Goal: Task Accomplishment & Management: Manage account settings

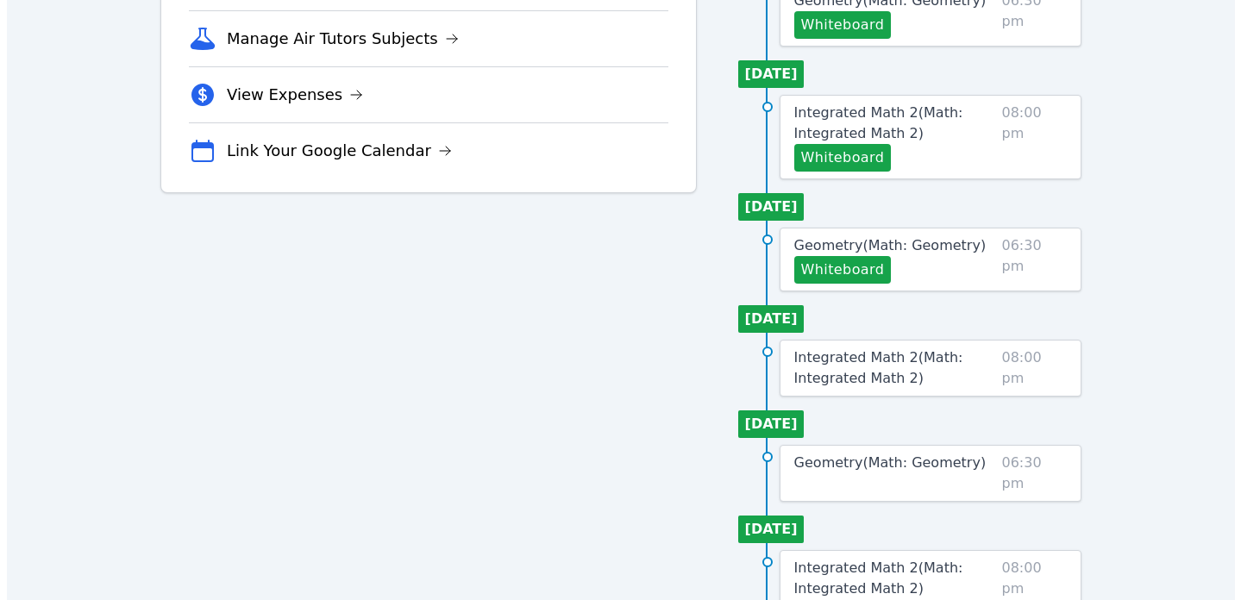
scroll to position [459, 0]
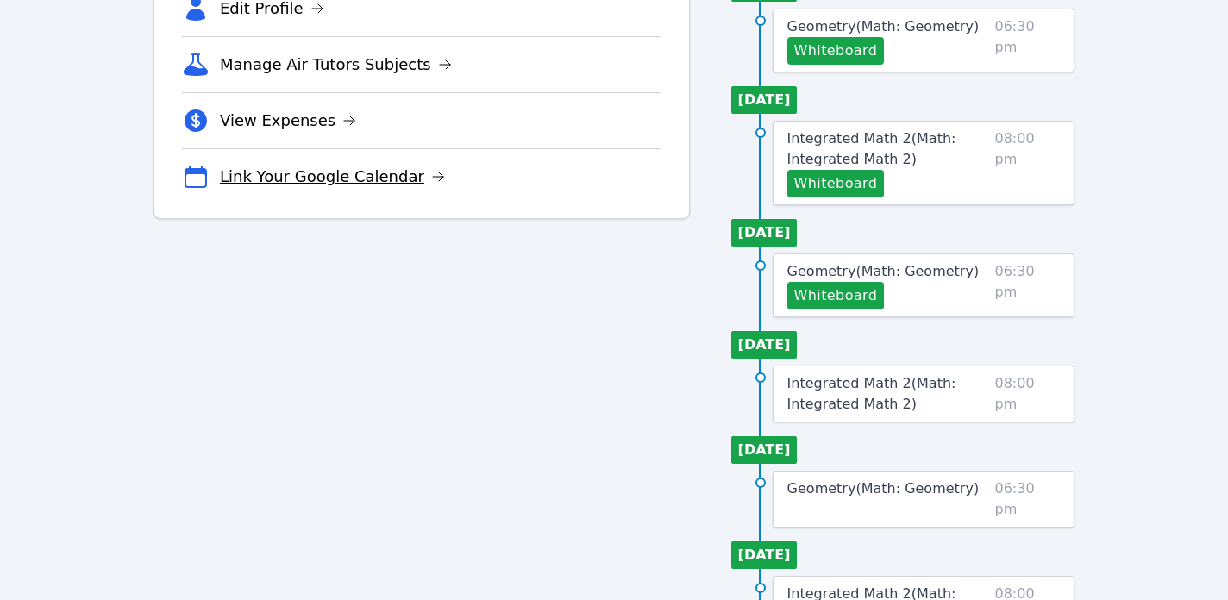
click at [393, 178] on link "Link Your Google Calendar" at bounding box center [332, 177] width 225 height 24
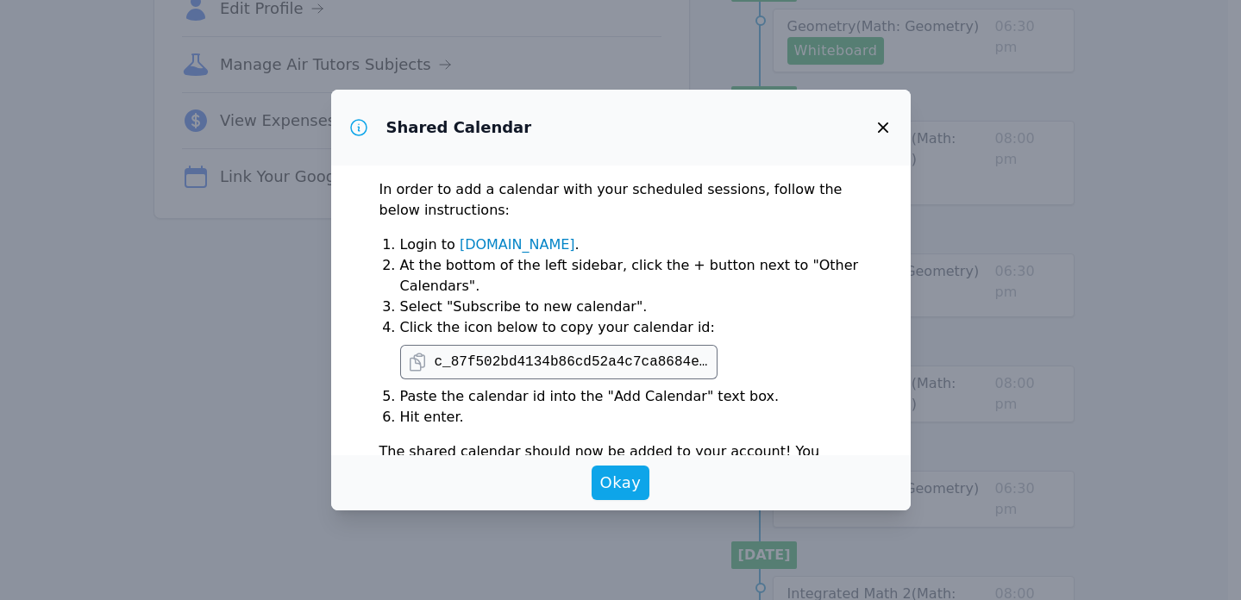
click at [416, 359] on icon at bounding box center [417, 362] width 21 height 21
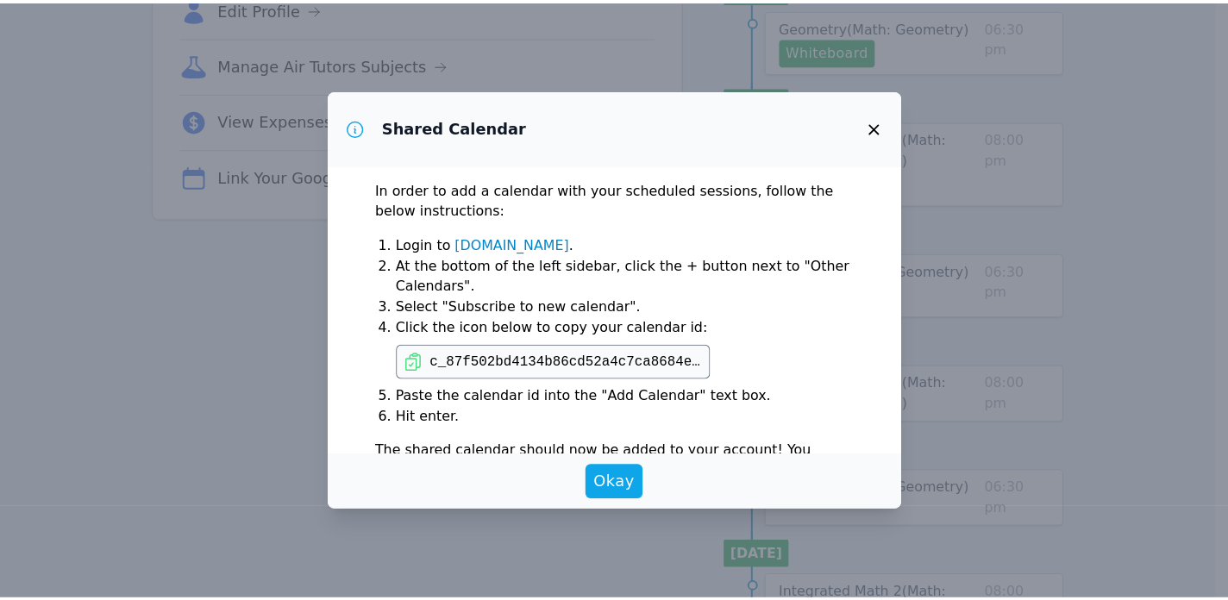
scroll to position [63, 0]
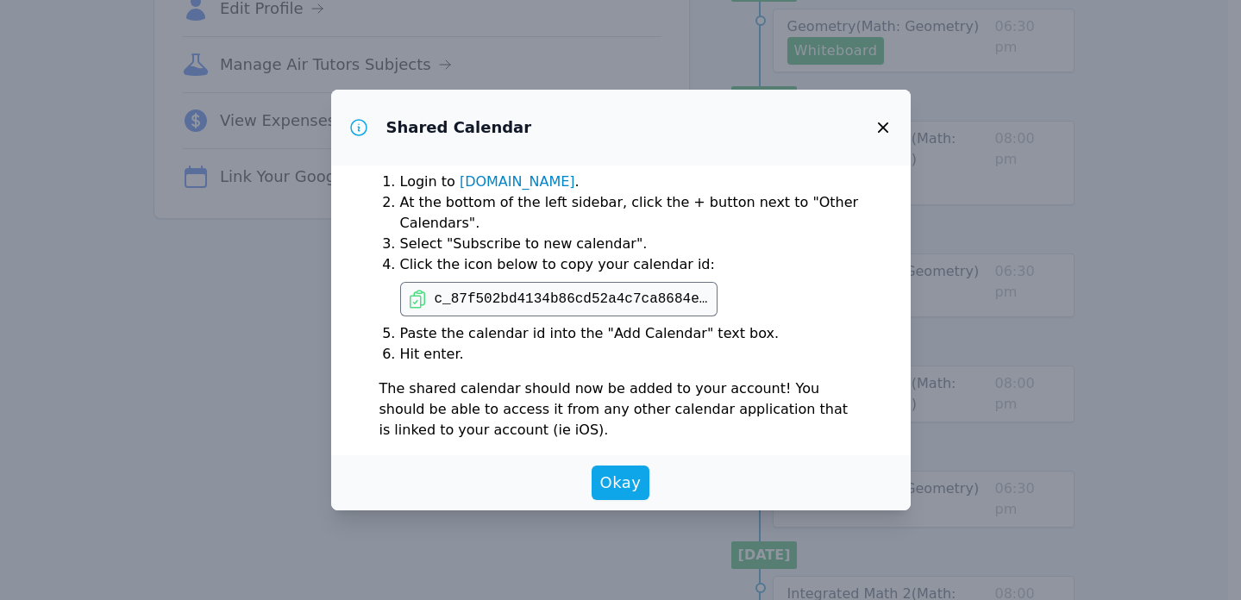
click at [447, 299] on pre "c_87f502bd4134b86cd52a4c7ca8684e02614a208015c09a53b3d4a1608a99a95f@[DOMAIN_NAME]" at bounding box center [573, 299] width 276 height 21
click at [435, 300] on pre "c_87f502bd4134b86cd52a4c7ca8684e02614a208015c09a53b3d4a1608a99a95f@[DOMAIN_NAME]" at bounding box center [573, 299] width 276 height 21
copy pre "c_87f502bd4134b86cd52a4c7ca8684e02614a208015c09a53b3d4a1608a99a95f@[DOMAIN_NAME]"
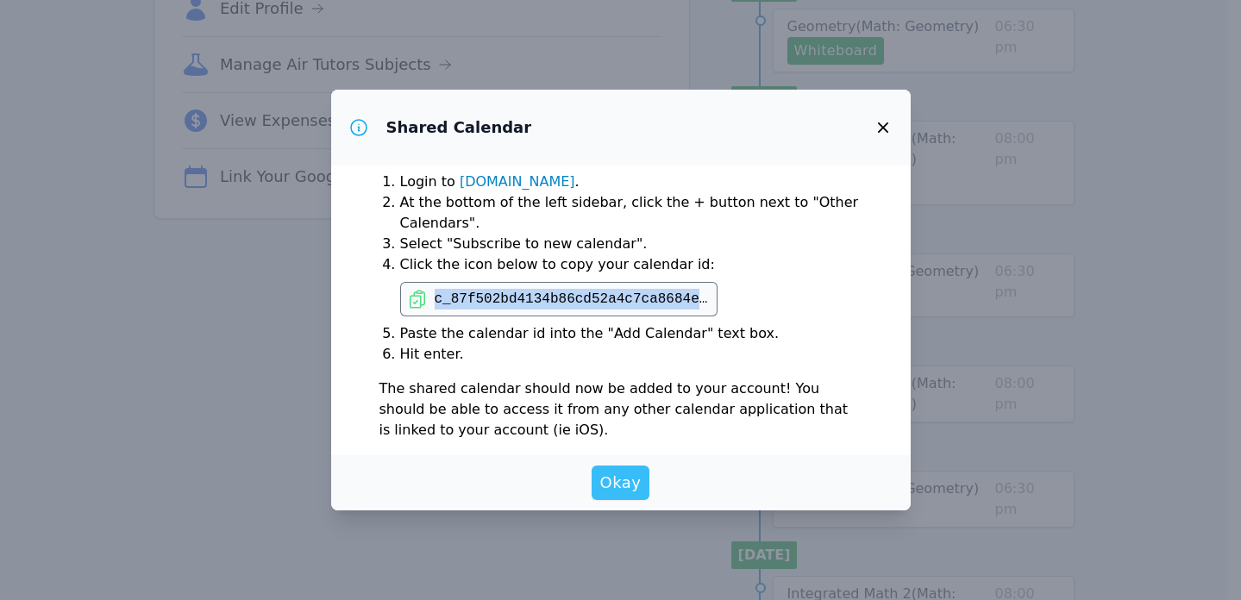
click at [625, 482] on span "Okay" at bounding box center [620, 483] width 41 height 24
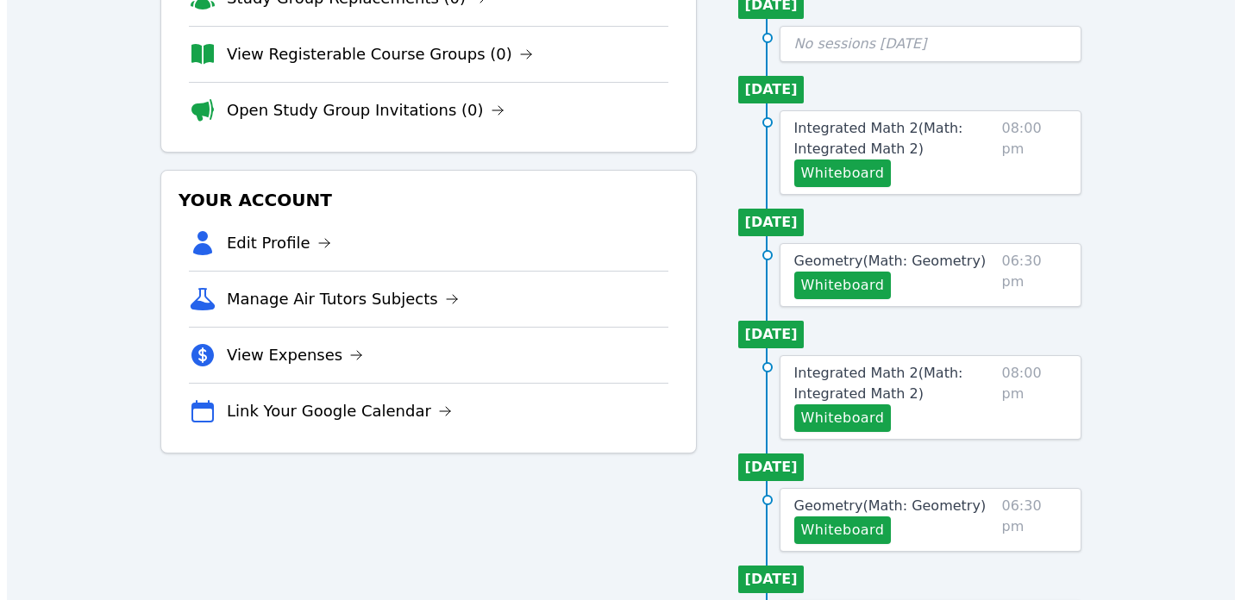
scroll to position [188, 0]
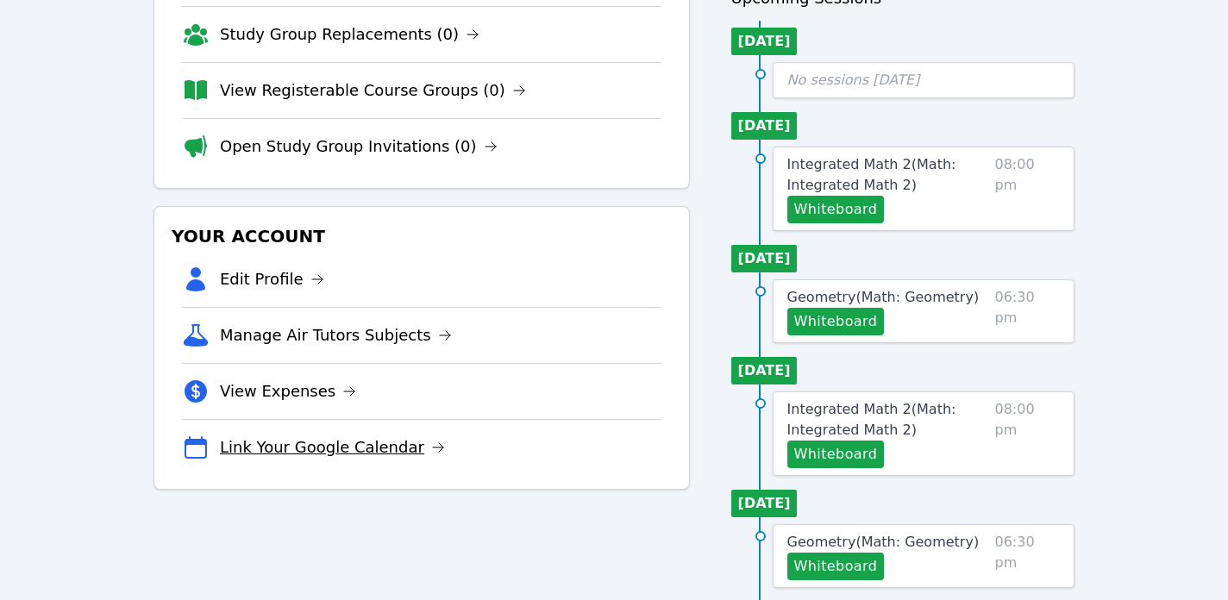
click at [391, 436] on link "Link Your Google Calendar" at bounding box center [332, 448] width 225 height 24
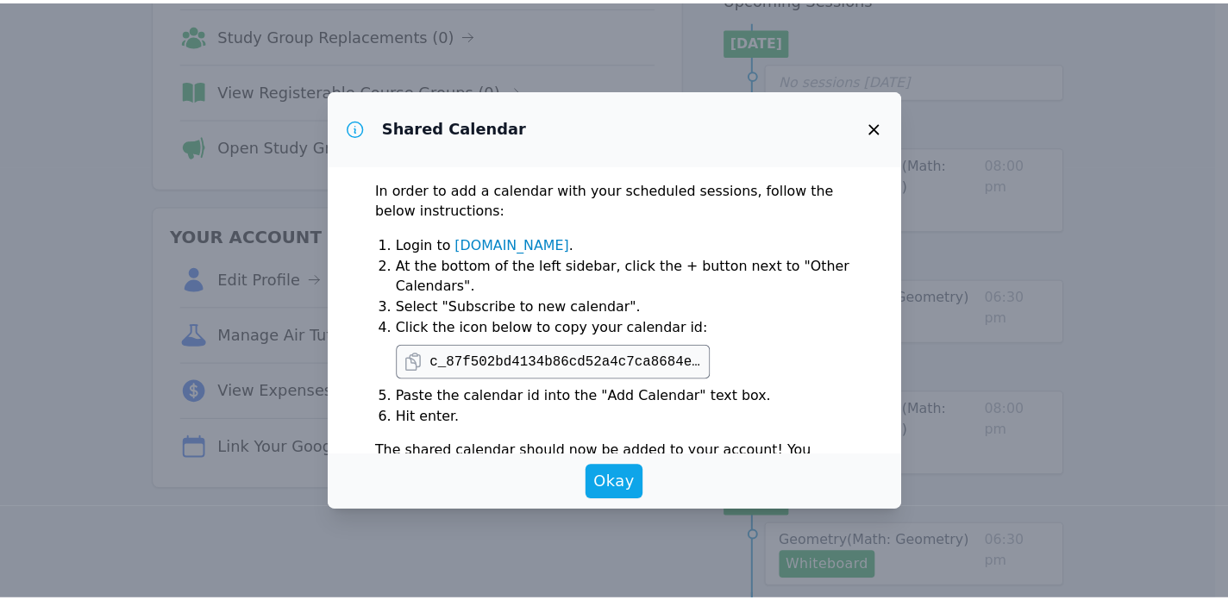
scroll to position [63, 0]
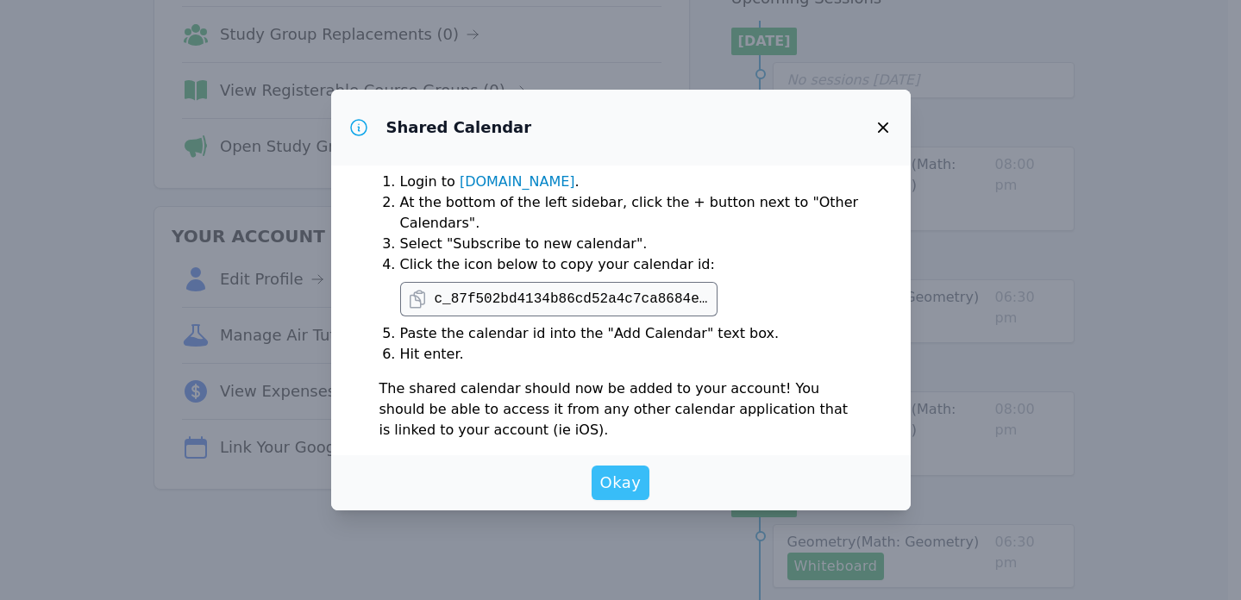
click at [616, 476] on span "Okay" at bounding box center [620, 483] width 41 height 24
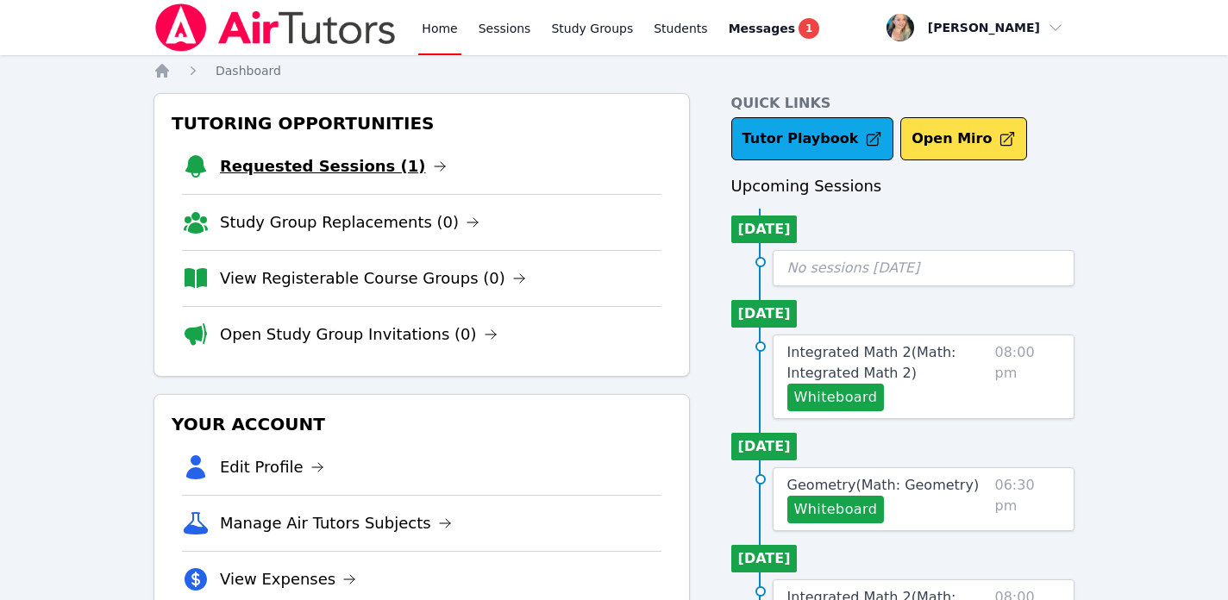
click at [361, 158] on link "Requested Sessions (1)" at bounding box center [333, 166] width 227 height 24
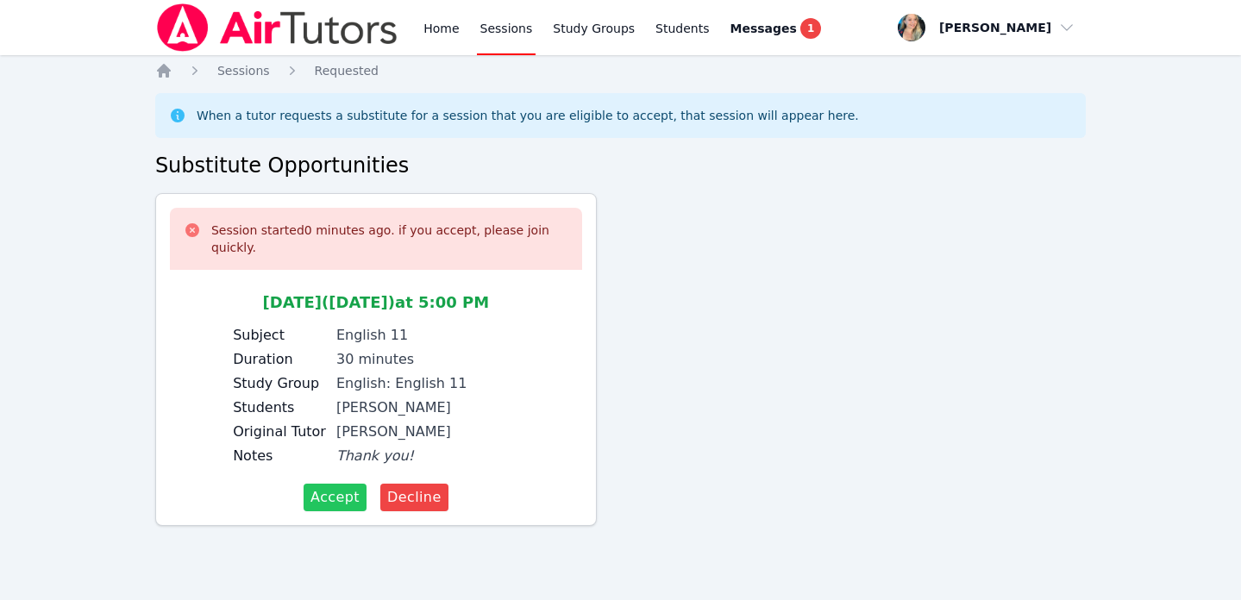
click at [339, 499] on span "Accept" at bounding box center [335, 497] width 49 height 21
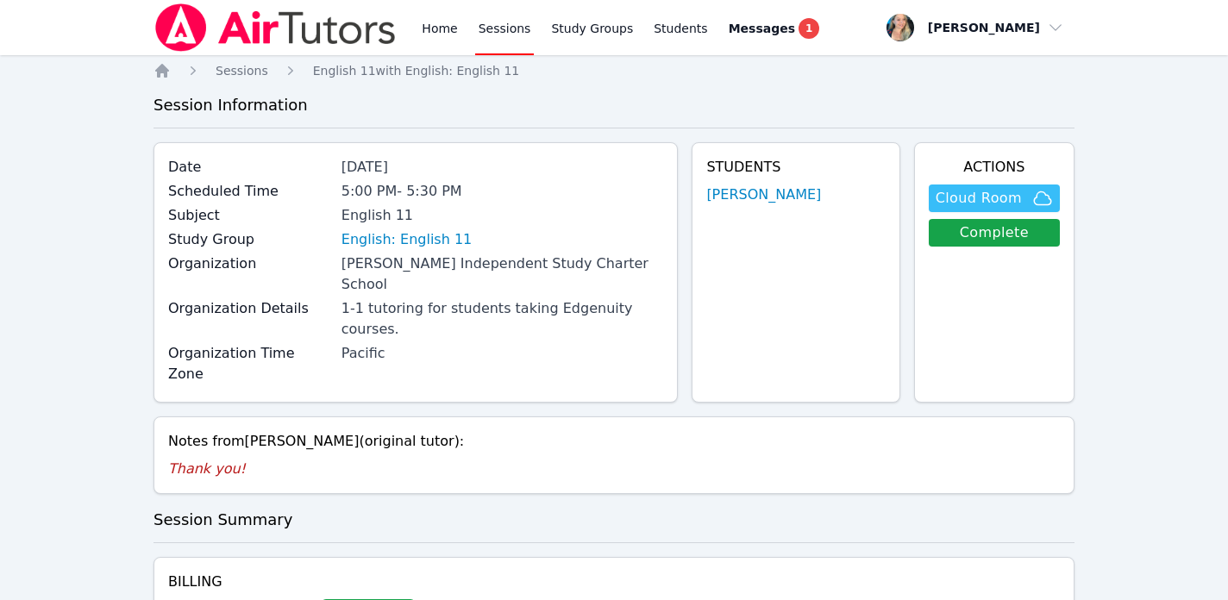
click at [1005, 196] on span "Cloud Room" at bounding box center [979, 198] width 86 height 21
click at [427, 26] on link "Home" at bounding box center [439, 27] width 42 height 55
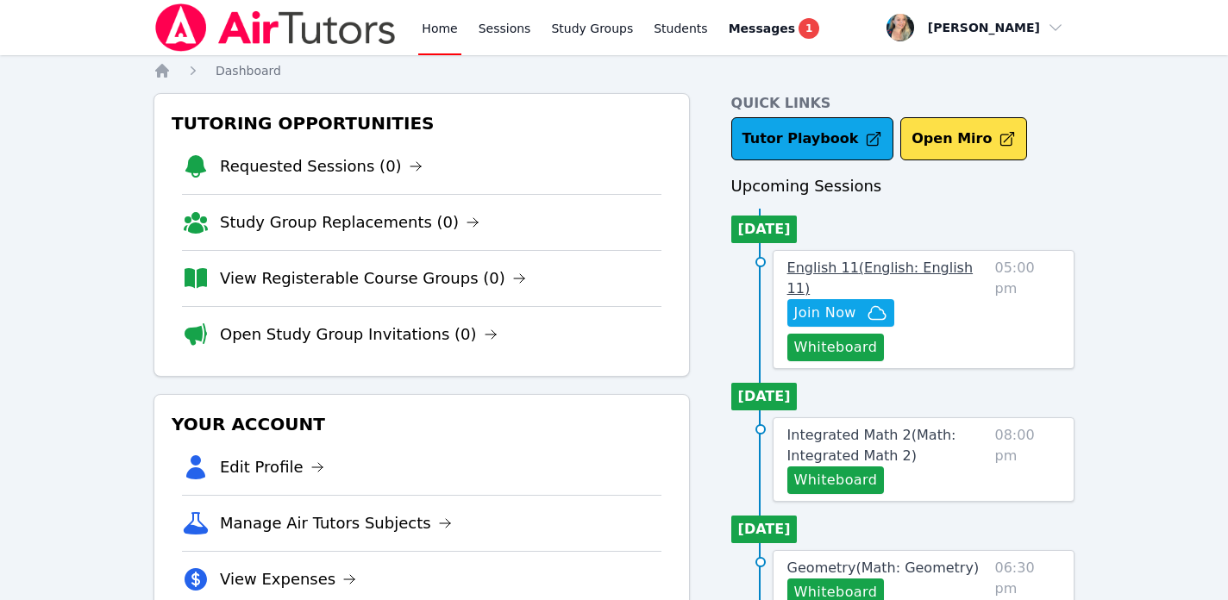
click at [853, 267] on span "English 11 ( English: English 11 )" at bounding box center [881, 278] width 186 height 37
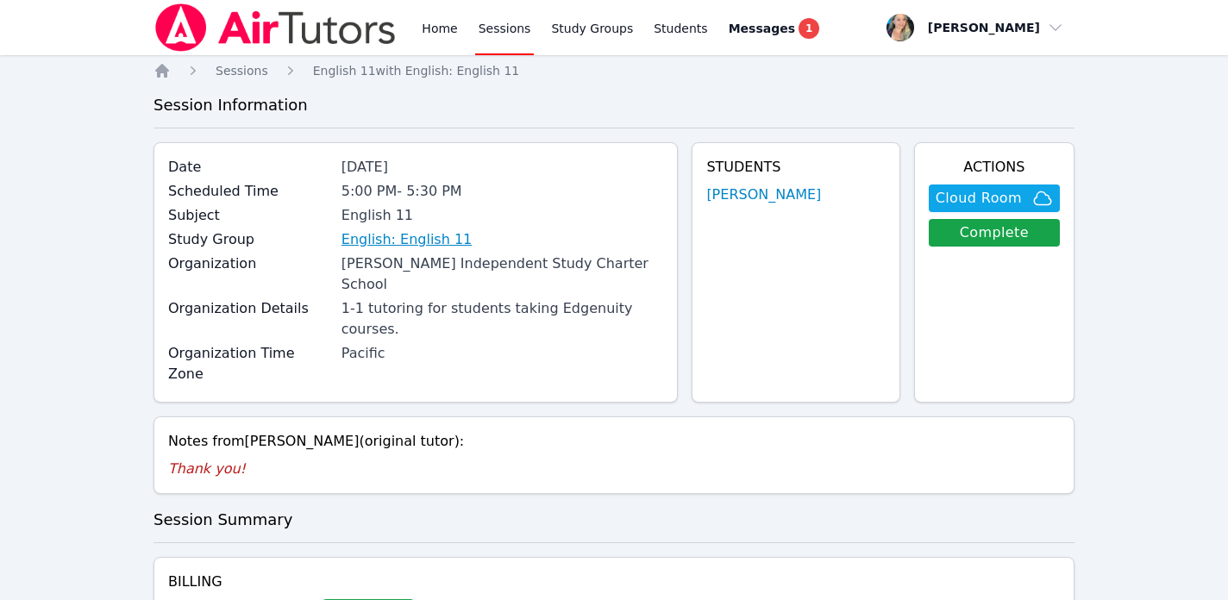
click at [409, 240] on link "English: English 11" at bounding box center [407, 239] width 130 height 21
drag, startPoint x: 341, startPoint y: 269, endPoint x: 628, endPoint y: 267, distance: 287.3
click at [628, 267] on div "Organization [PERSON_NAME] Independent Study Charter School" at bounding box center [415, 276] width 495 height 45
copy div "[PERSON_NAME] Independent Study Charter School"
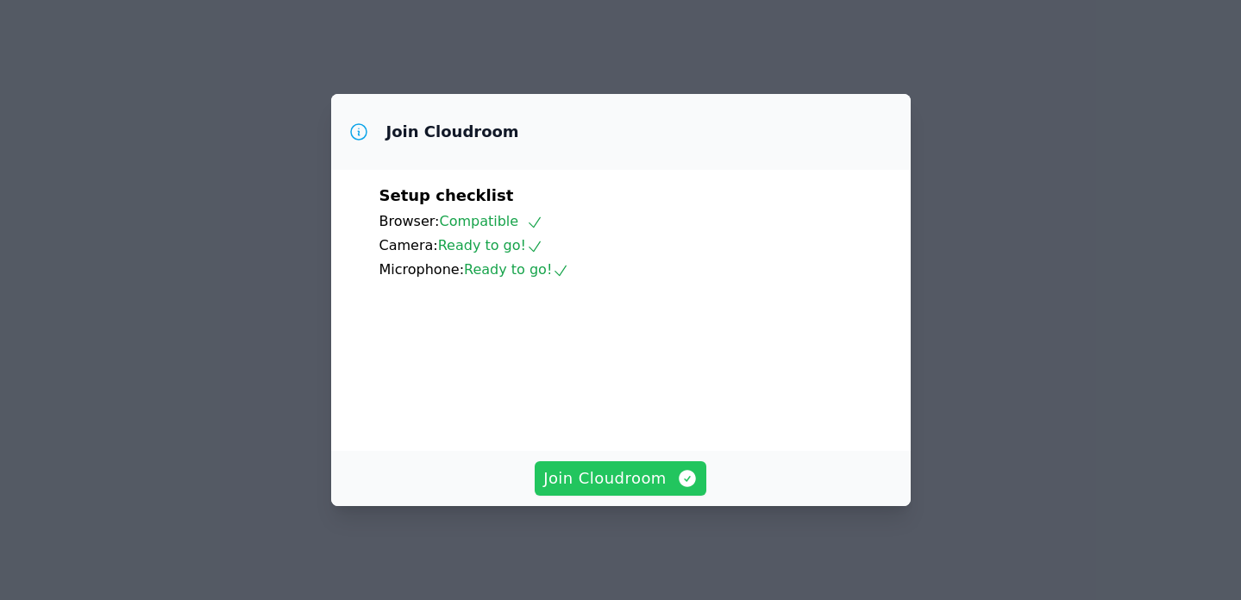
click at [612, 487] on span "Join Cloudroom" at bounding box center [620, 479] width 154 height 24
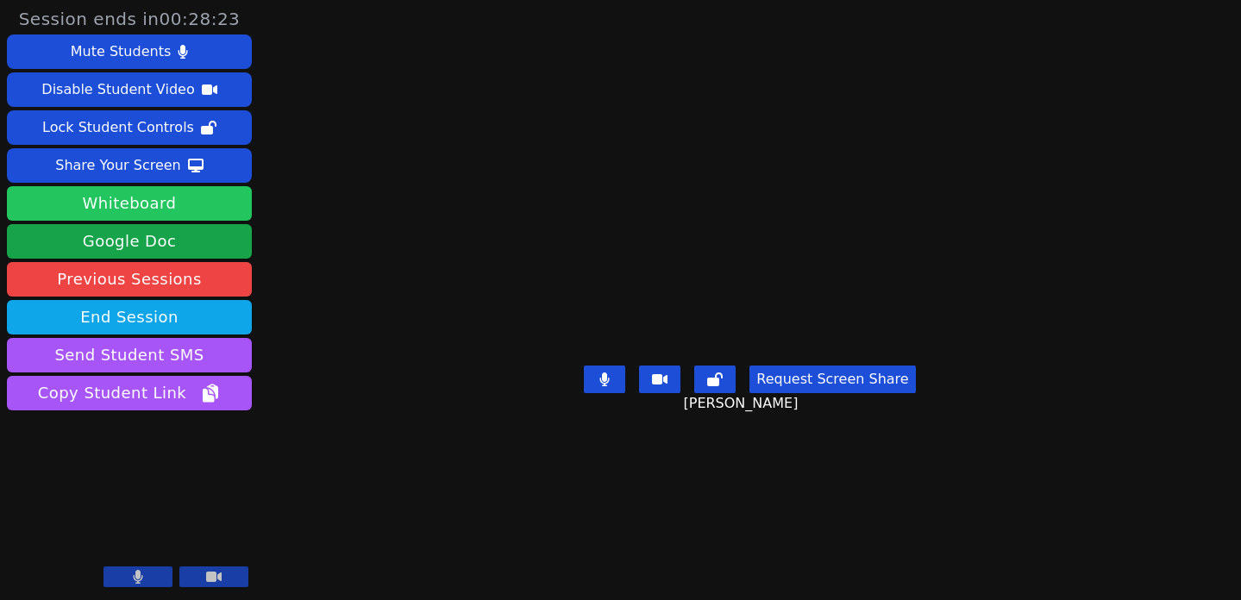
click at [83, 208] on button "Whiteboard" at bounding box center [129, 203] width 245 height 35
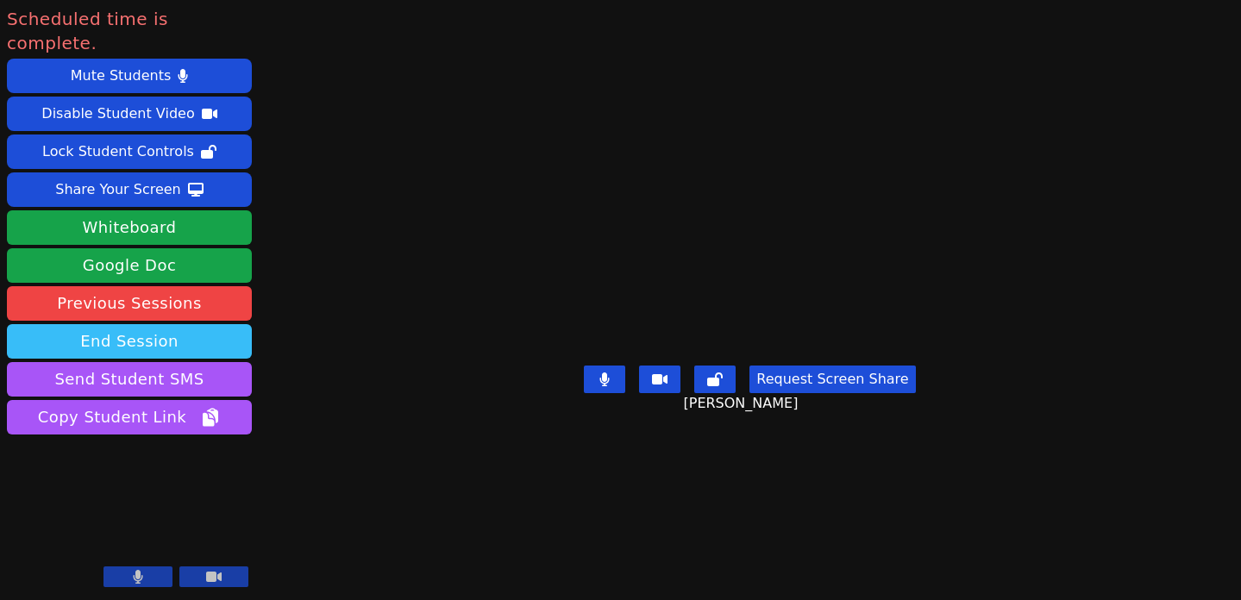
click at [198, 324] on button "End Session" at bounding box center [129, 341] width 245 height 35
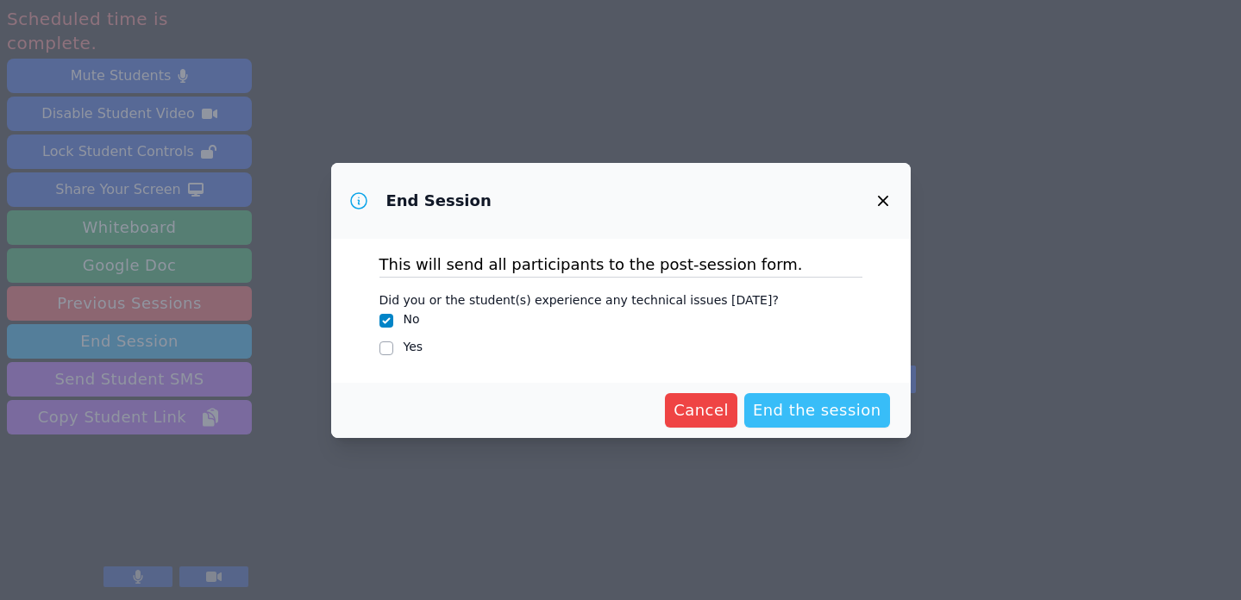
click at [774, 405] on span "End the session" at bounding box center [817, 411] width 129 height 24
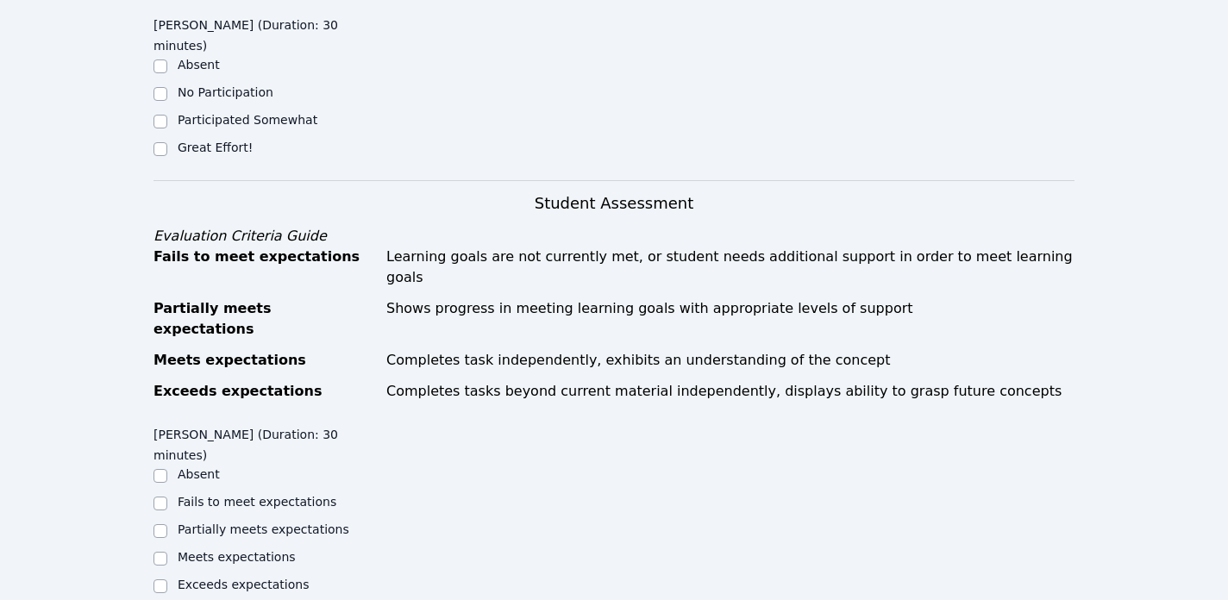
scroll to position [549, 0]
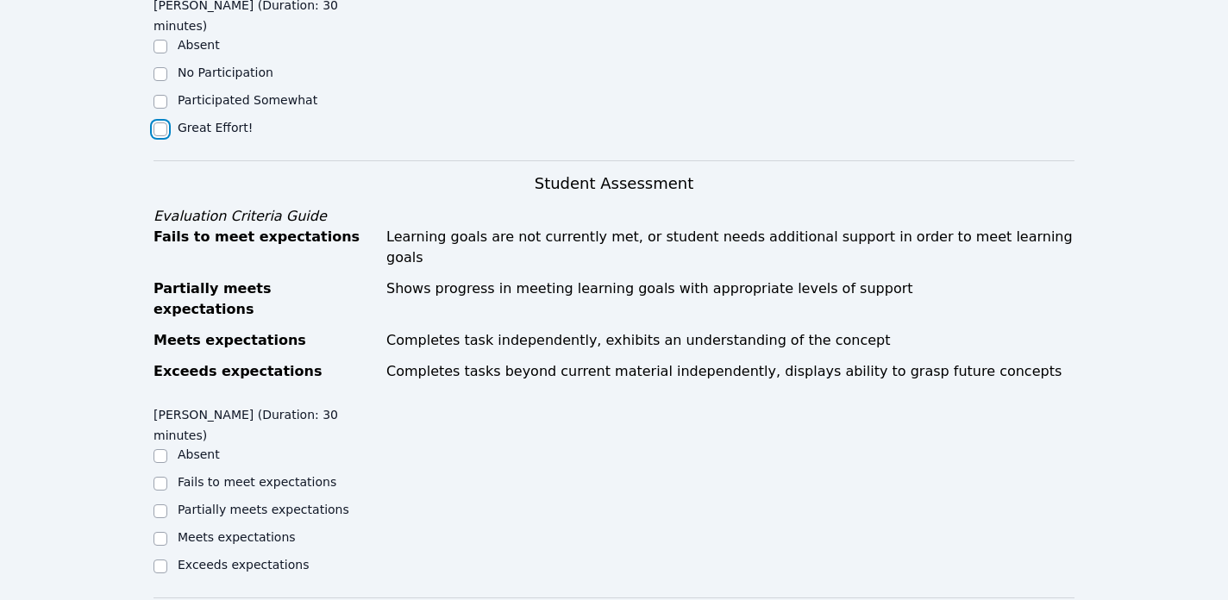
click at [158, 122] on input "Great Effort!" at bounding box center [161, 129] width 14 height 14
checkbox input "true"
click at [160, 532] on input "Meets expectations" at bounding box center [161, 539] width 14 height 14
checkbox input "true"
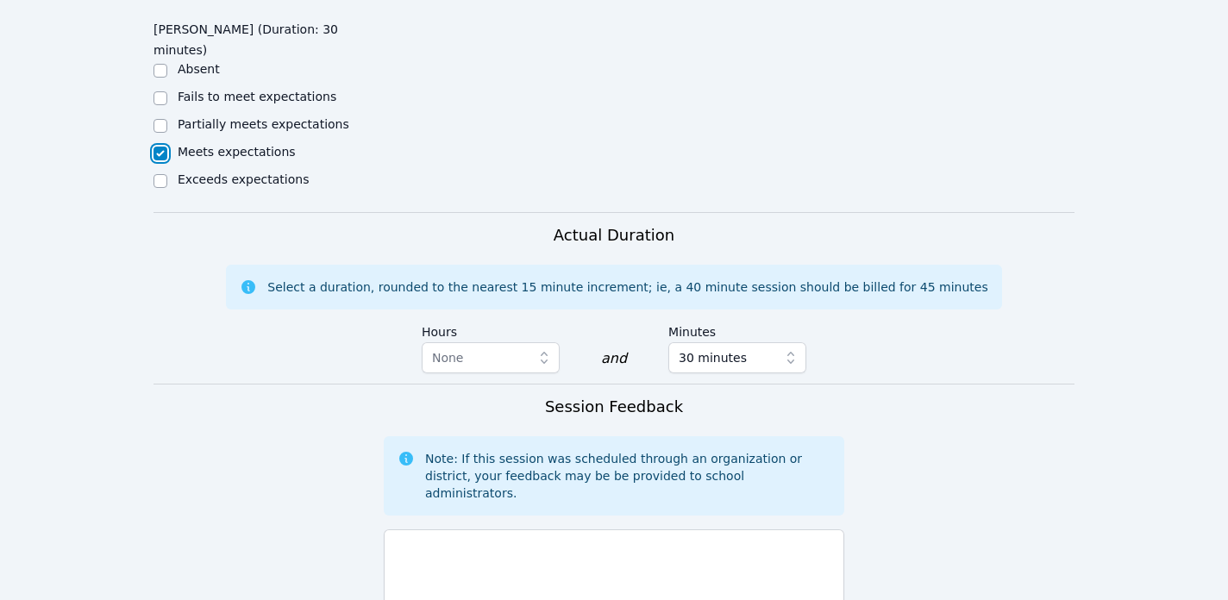
scroll to position [970, 0]
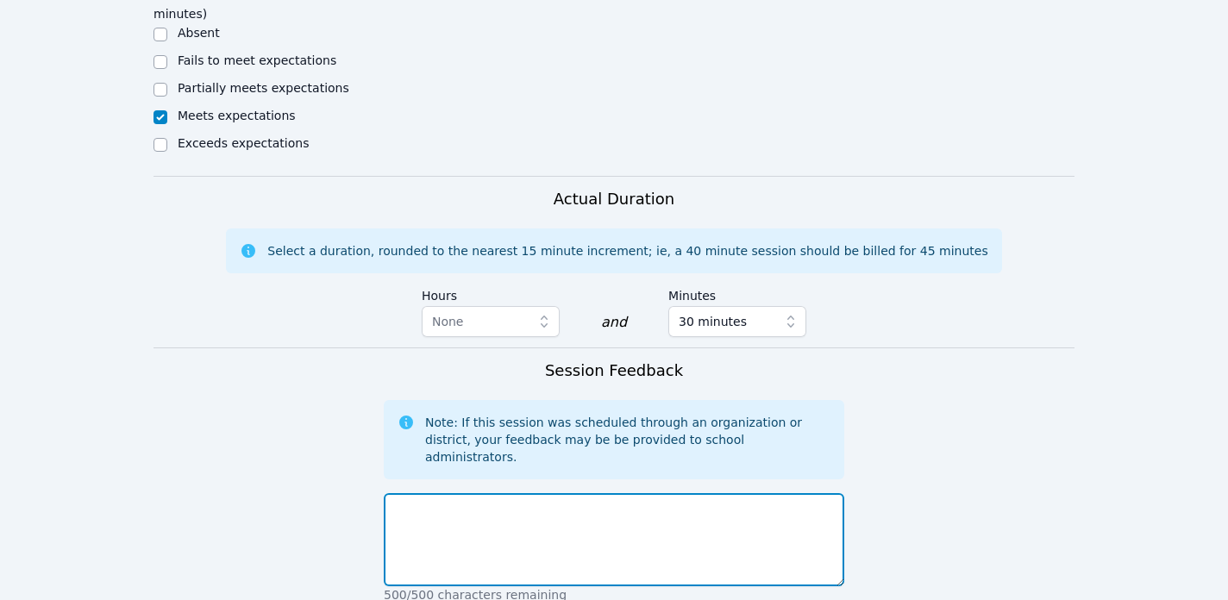
click at [462, 493] on textarea at bounding box center [614, 539] width 461 height 93
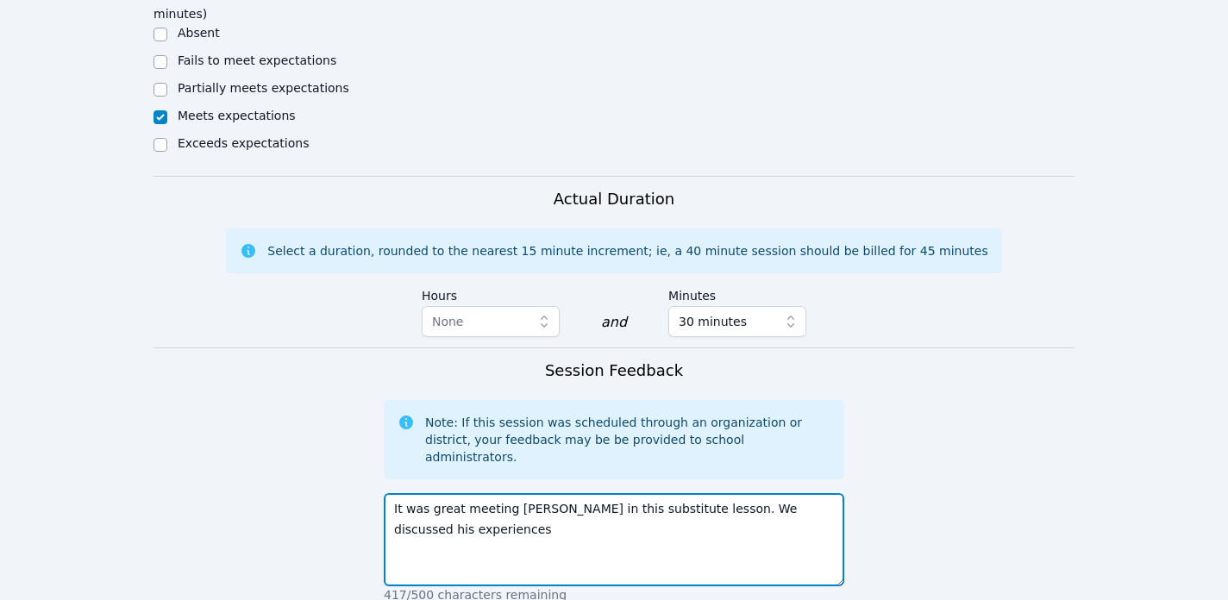
drag, startPoint x: 707, startPoint y: 429, endPoint x: 696, endPoint y: 429, distance: 10.4
click at [696, 493] on textarea "It was great meeting Ahmad in this substitute lesson. We discussed his experien…" at bounding box center [614, 539] width 461 height 93
click at [660, 493] on textarea "It was great meeting Ahmad in this substitute lesson. We discussed his experien…" at bounding box center [614, 539] width 461 height 93
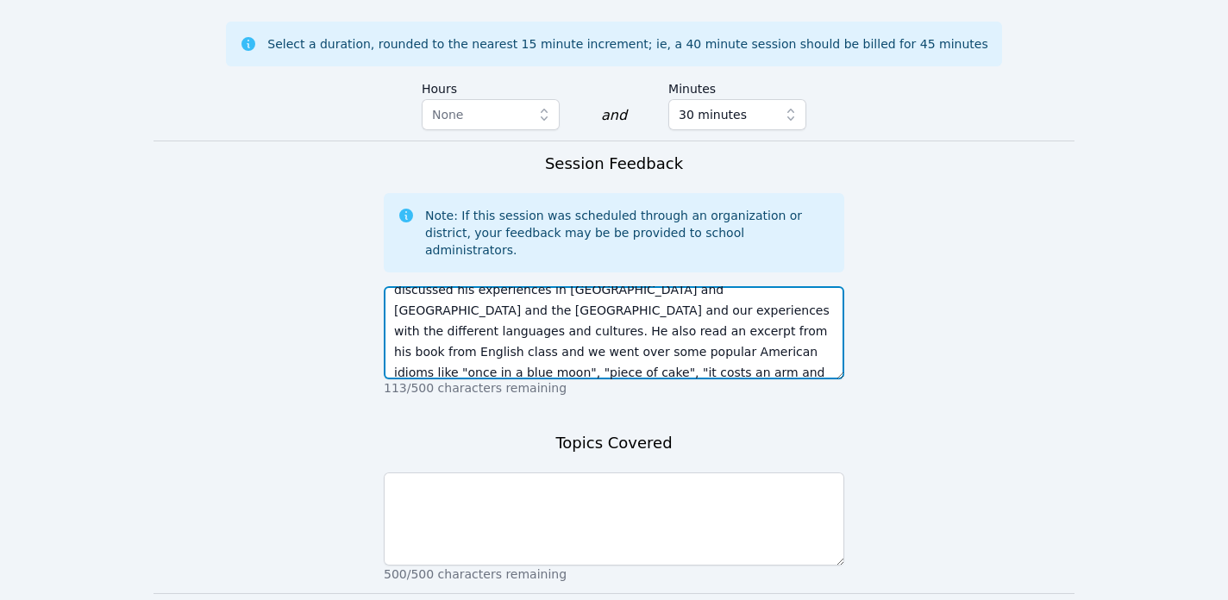
scroll to position [0, 0]
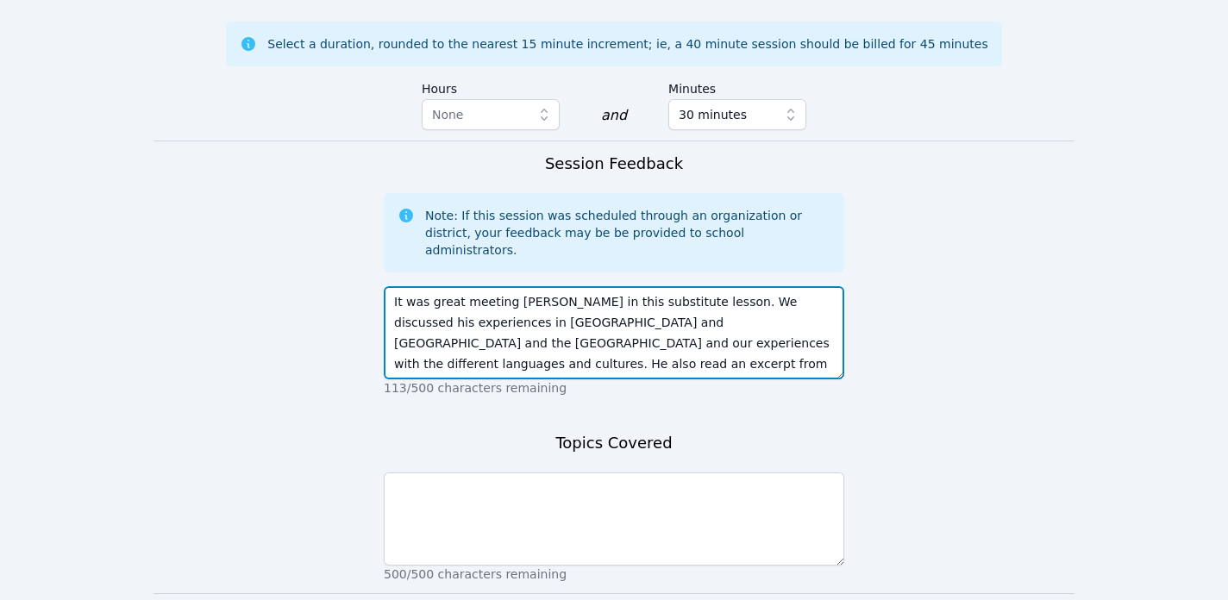
drag, startPoint x: 541, startPoint y: 242, endPoint x: 517, endPoint y: 242, distance: 24.2
click at [517, 286] on textarea "It was great meeting Ahmad in this substitute lesson. We discussed his experien…" at bounding box center [614, 332] width 461 height 93
click at [529, 286] on textarea "It was great meeting Ahmad in this substitute lesson. We discussed his experien…" at bounding box center [614, 332] width 461 height 93
click at [574, 294] on textarea "It was great meeting Ahmad in this substitute lesson. We discussed his experien…" at bounding box center [614, 332] width 461 height 93
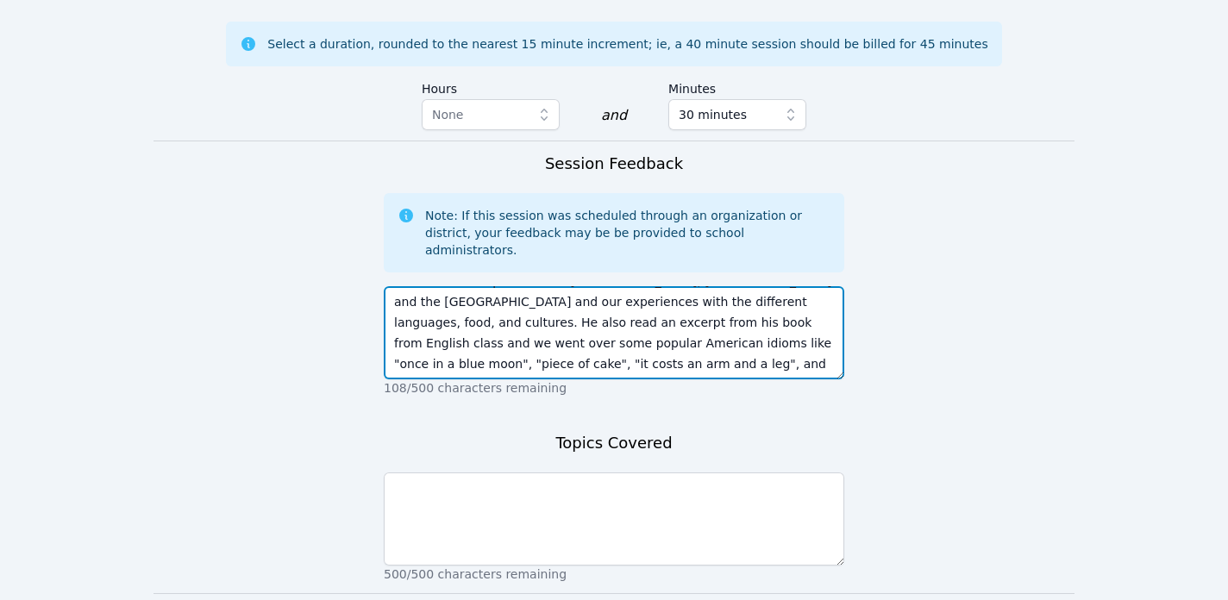
type textarea "It was great meeting Ahmad in this substitute lesson. We discussed his experien…"
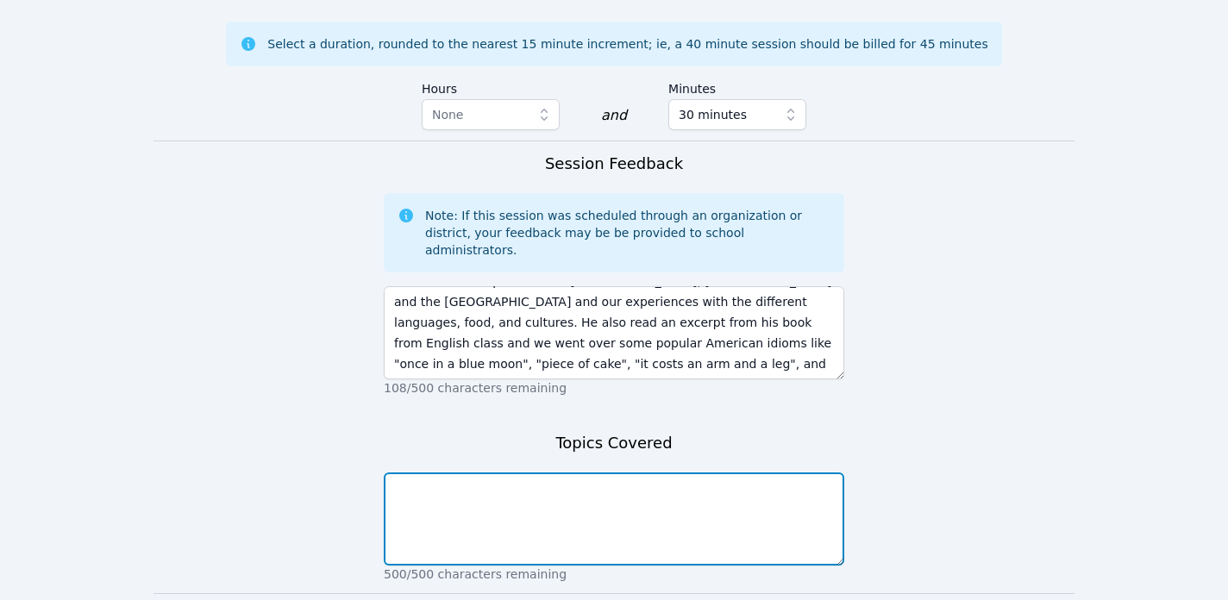
click at [524, 473] on textarea at bounding box center [614, 519] width 461 height 93
click at [515, 473] on textarea at bounding box center [614, 519] width 461 height 93
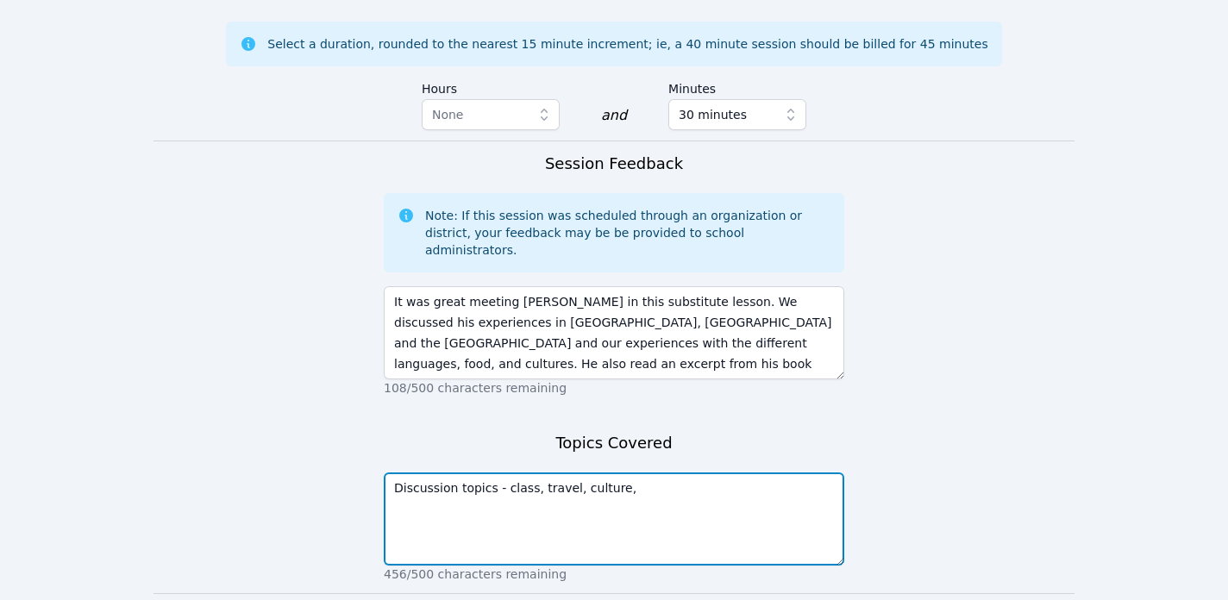
drag, startPoint x: 533, startPoint y: 405, endPoint x: 506, endPoint y: 405, distance: 27.6
click at [506, 473] on textarea "Discussion topics - class, travel, culture," at bounding box center [614, 519] width 461 height 93
click at [644, 473] on textarea "Discussion topics - school, travel, culture," at bounding box center [614, 519] width 461 height 93
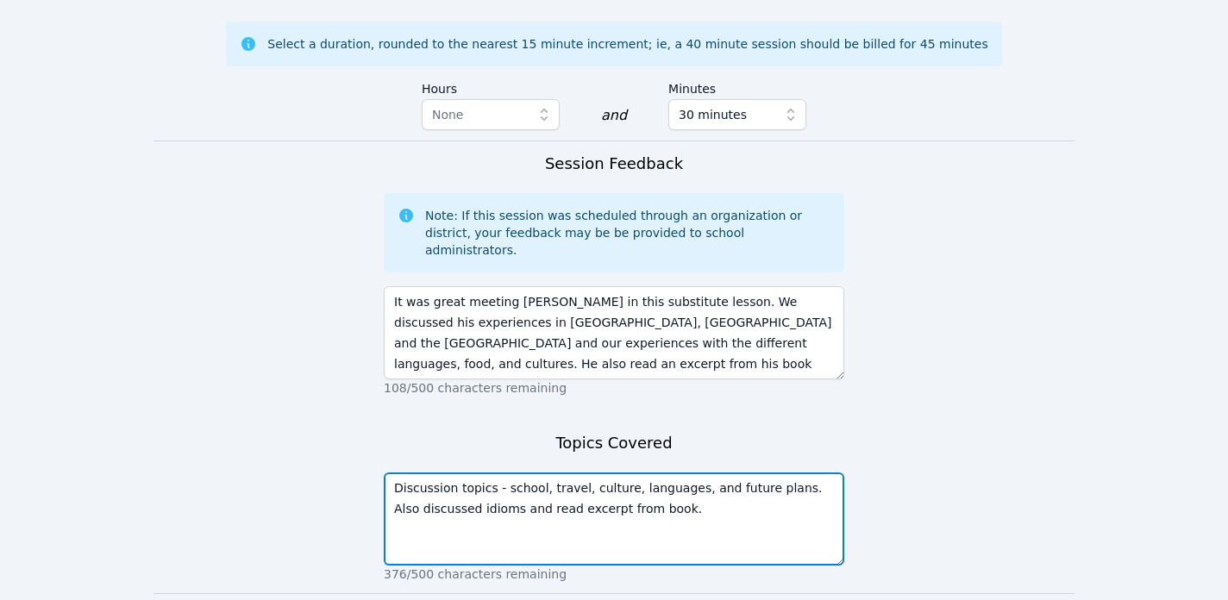
type textarea "Discussion topics - school, travel, culture, languages, and future plans. Also …"
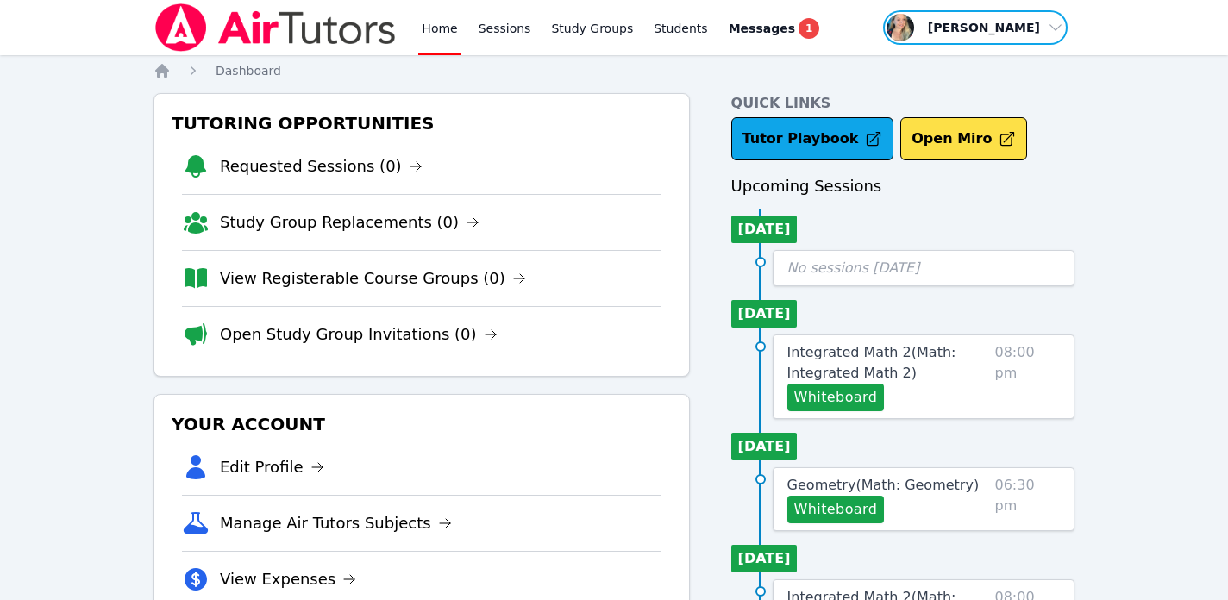
click at [1035, 38] on span "button" at bounding box center [976, 28] width 188 height 38
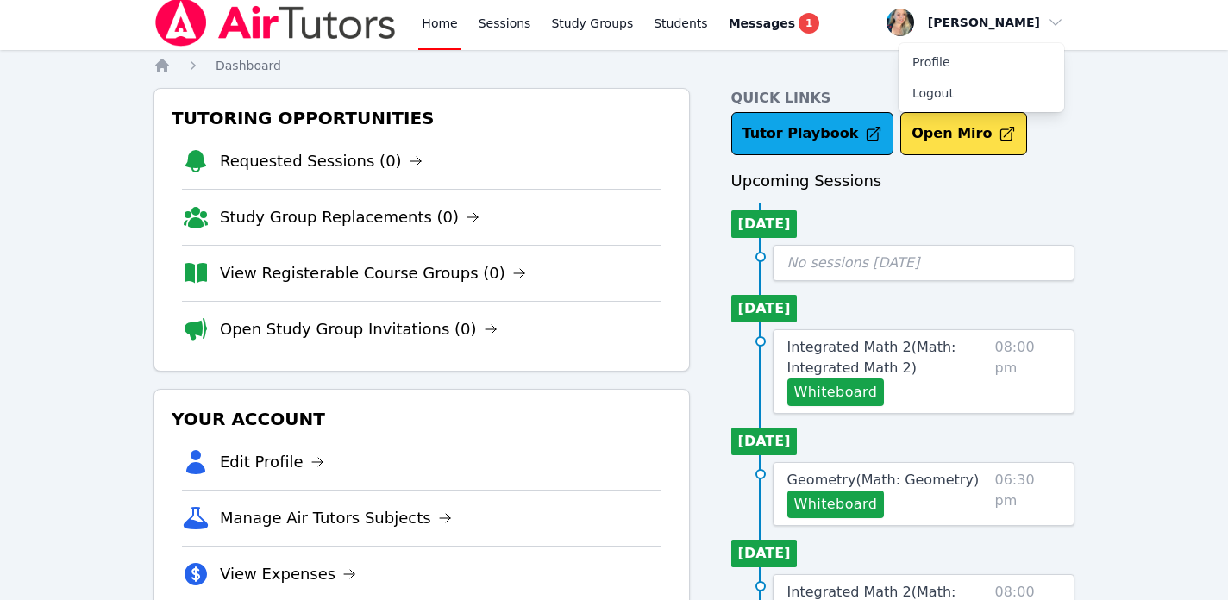
scroll to position [3, 0]
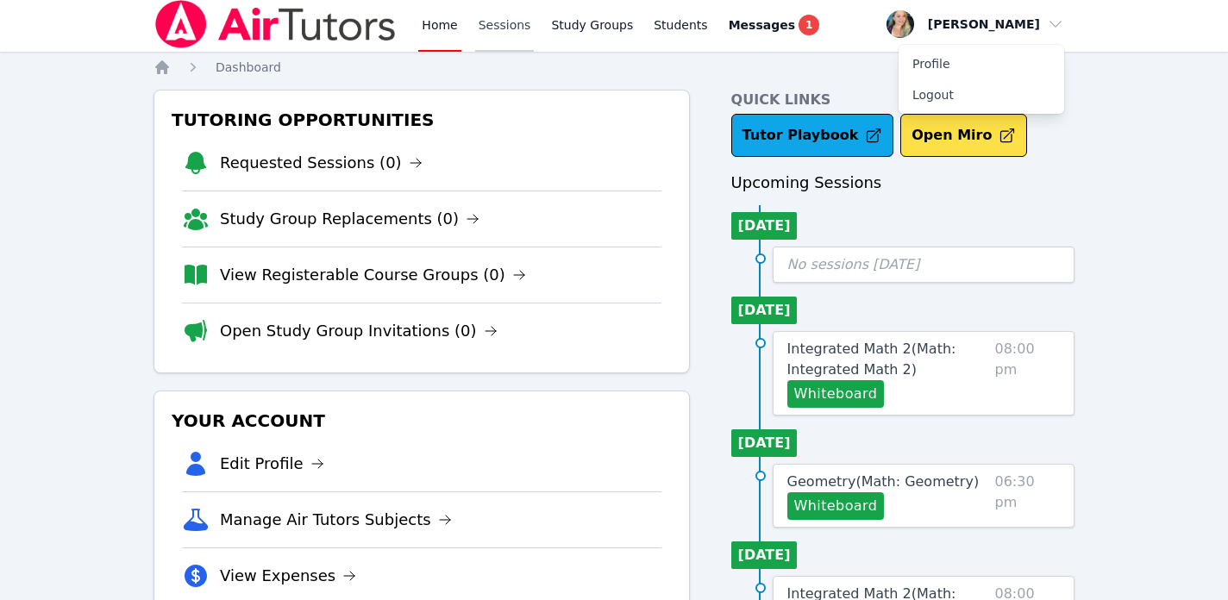
click at [496, 27] on link "Sessions" at bounding box center [505, 24] width 60 height 55
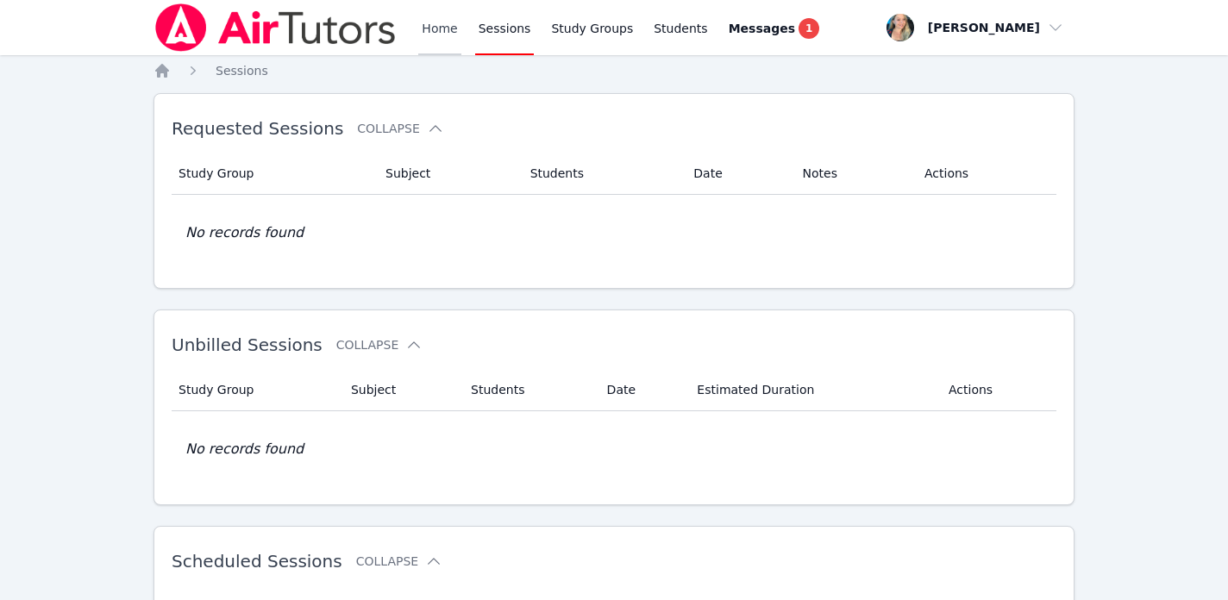
click at [425, 24] on link "Home" at bounding box center [439, 27] width 42 height 55
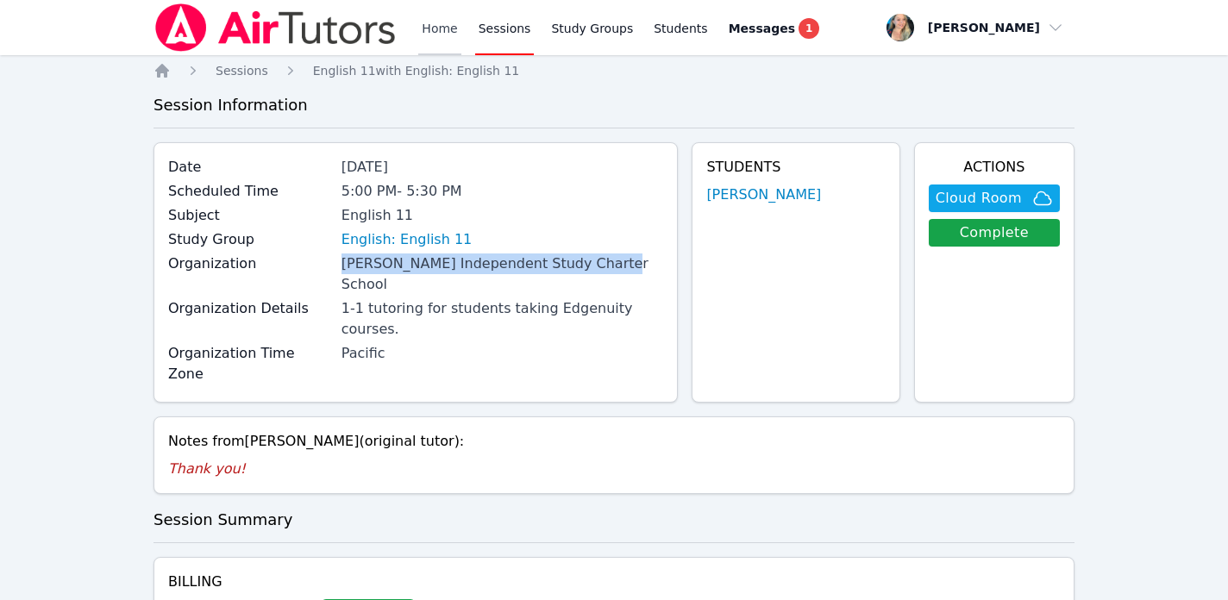
click at [431, 28] on link "Home" at bounding box center [439, 27] width 42 height 55
